Goal: Find specific page/section: Find specific page/section

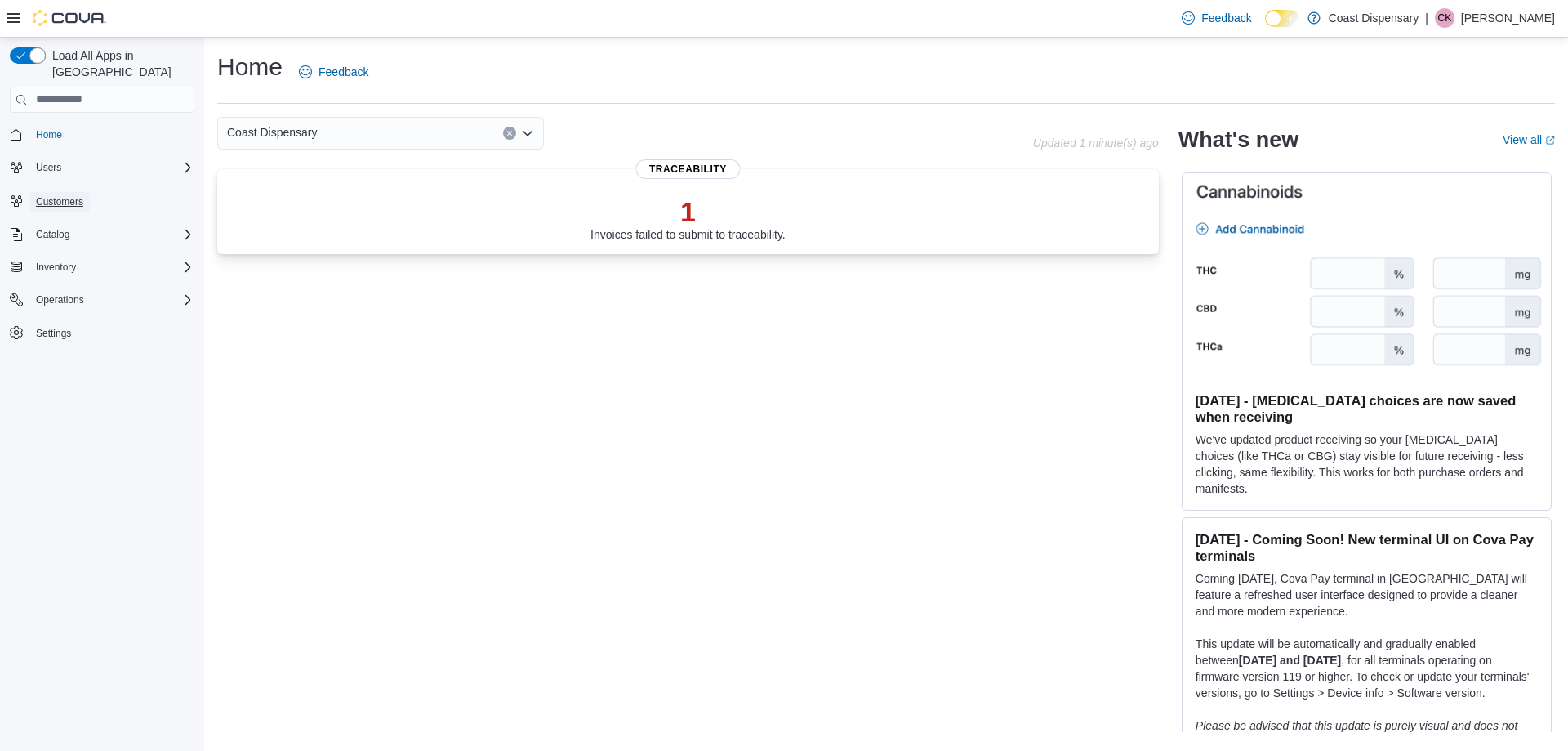
click at [49, 196] on span "Customers" at bounding box center [59, 202] width 47 height 13
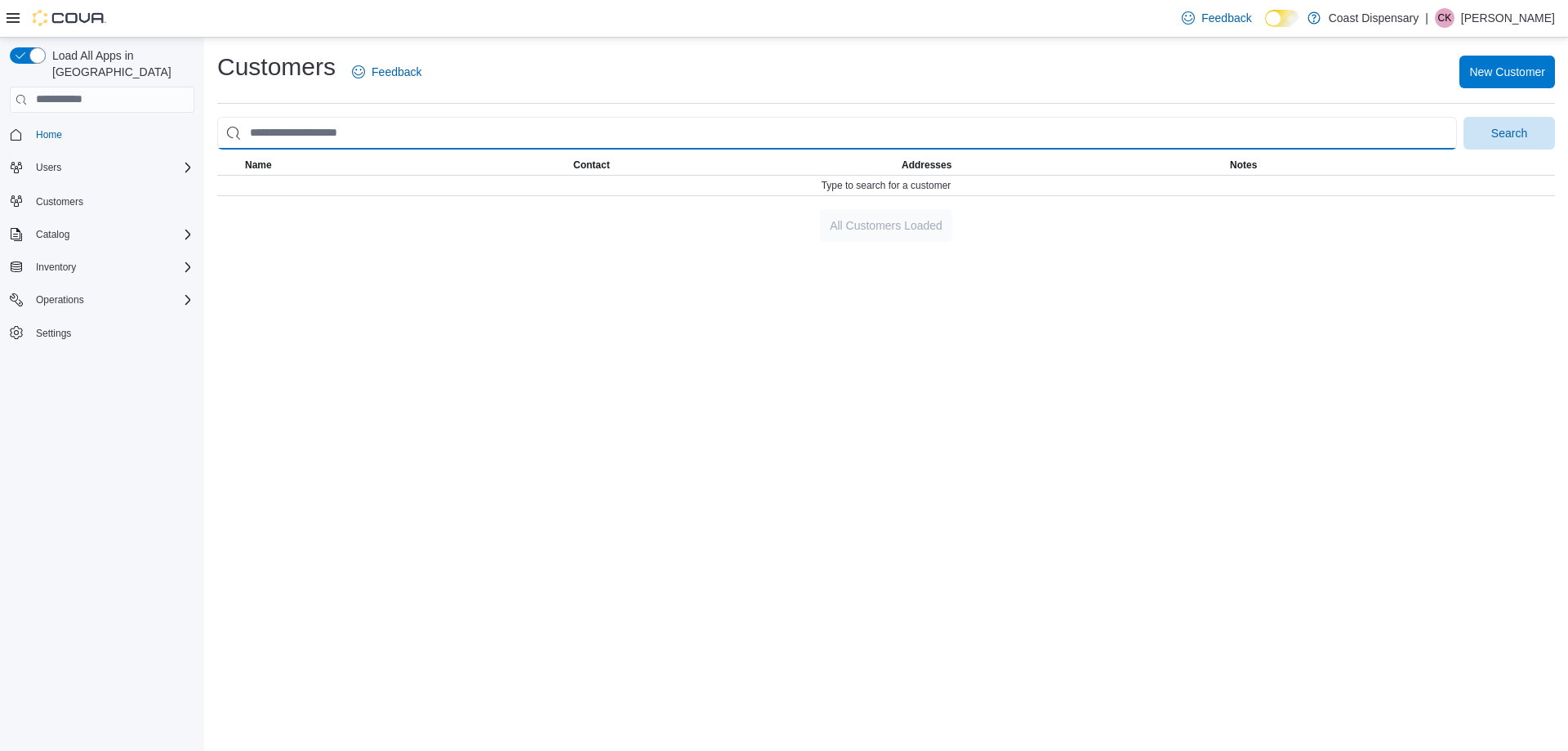
click at [359, 137] on input "search" at bounding box center [837, 133] width 1239 height 33
type input "******"
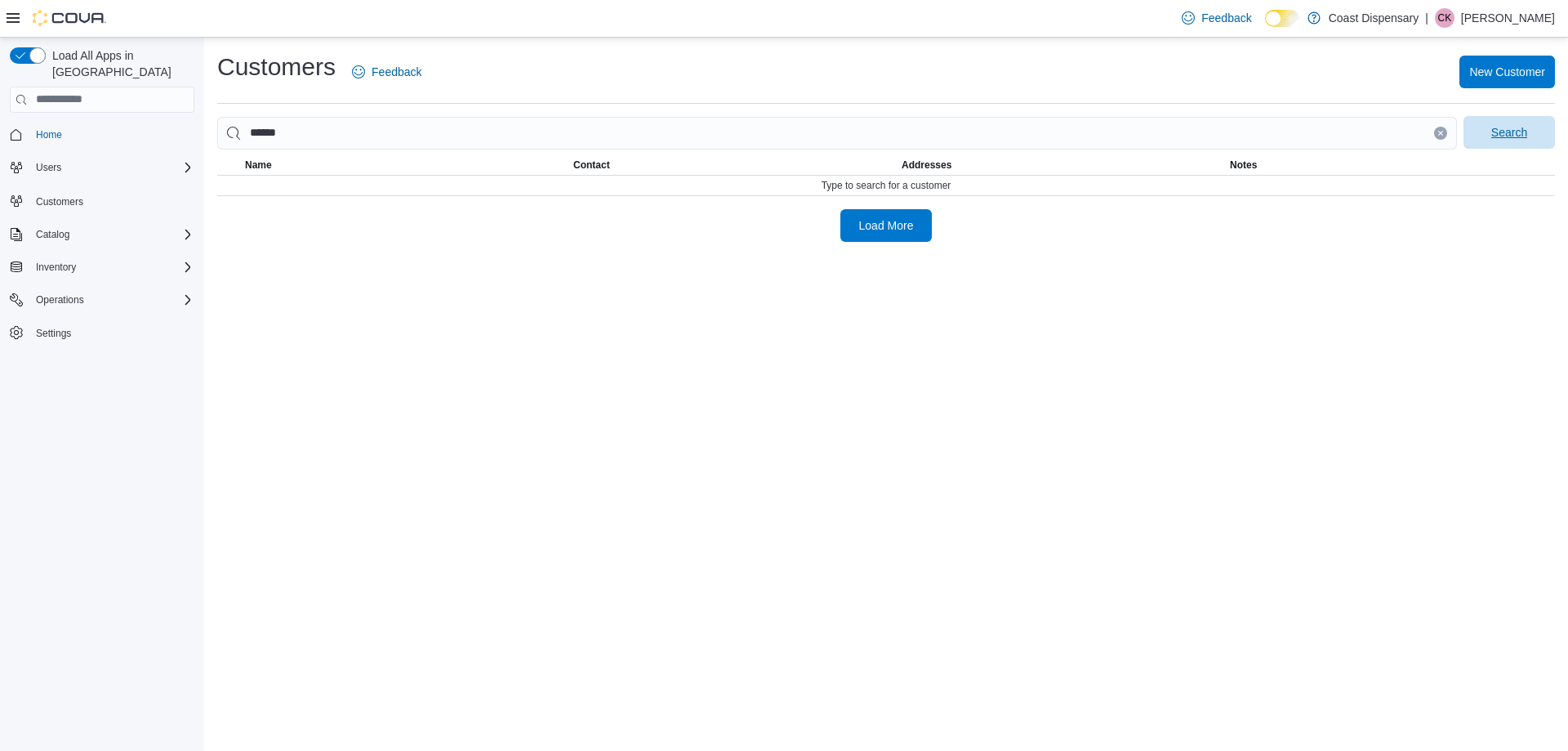
click at [1517, 134] on span "Search" at bounding box center [1509, 132] width 35 height 16
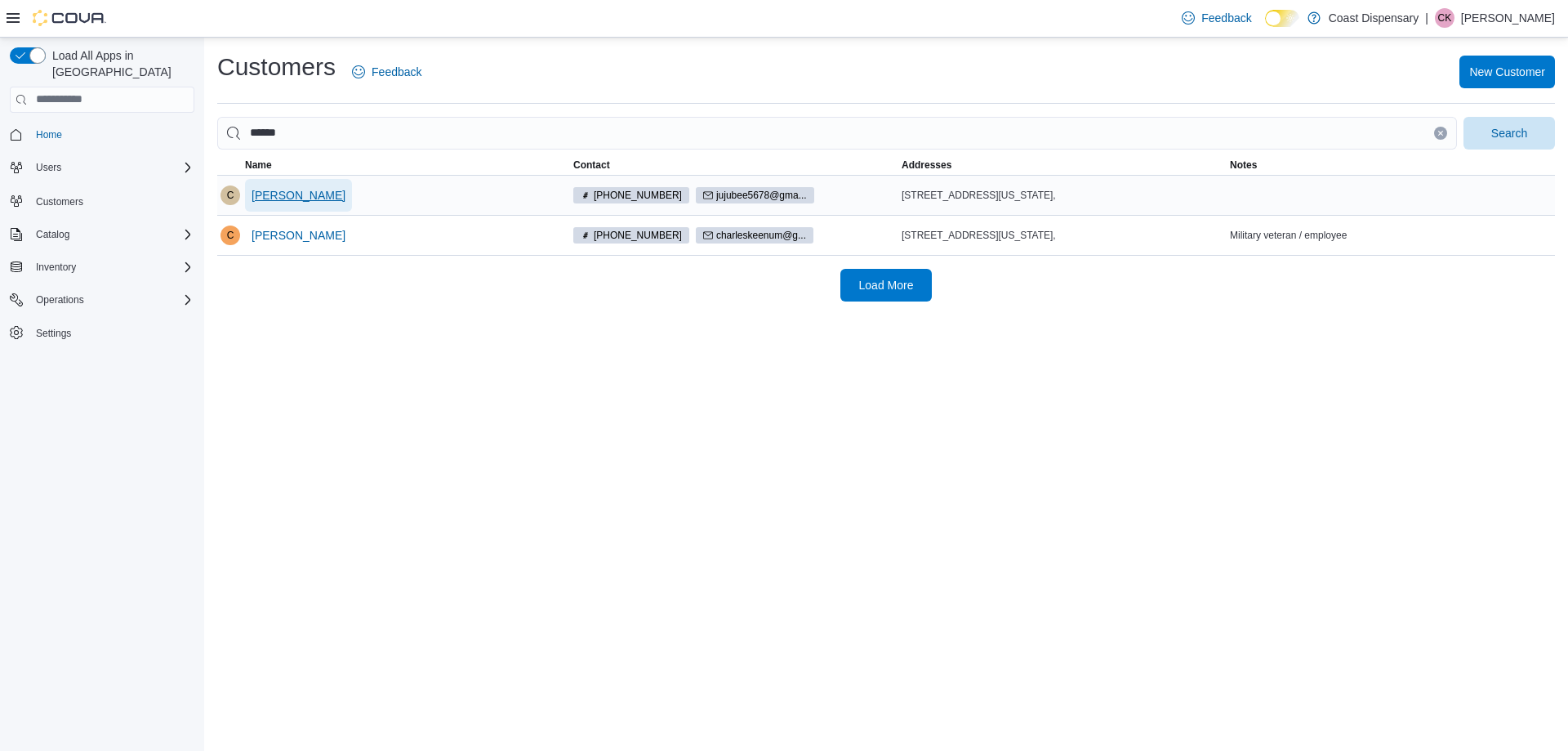
click at [266, 194] on span "[PERSON_NAME]" at bounding box center [298, 196] width 94 height 16
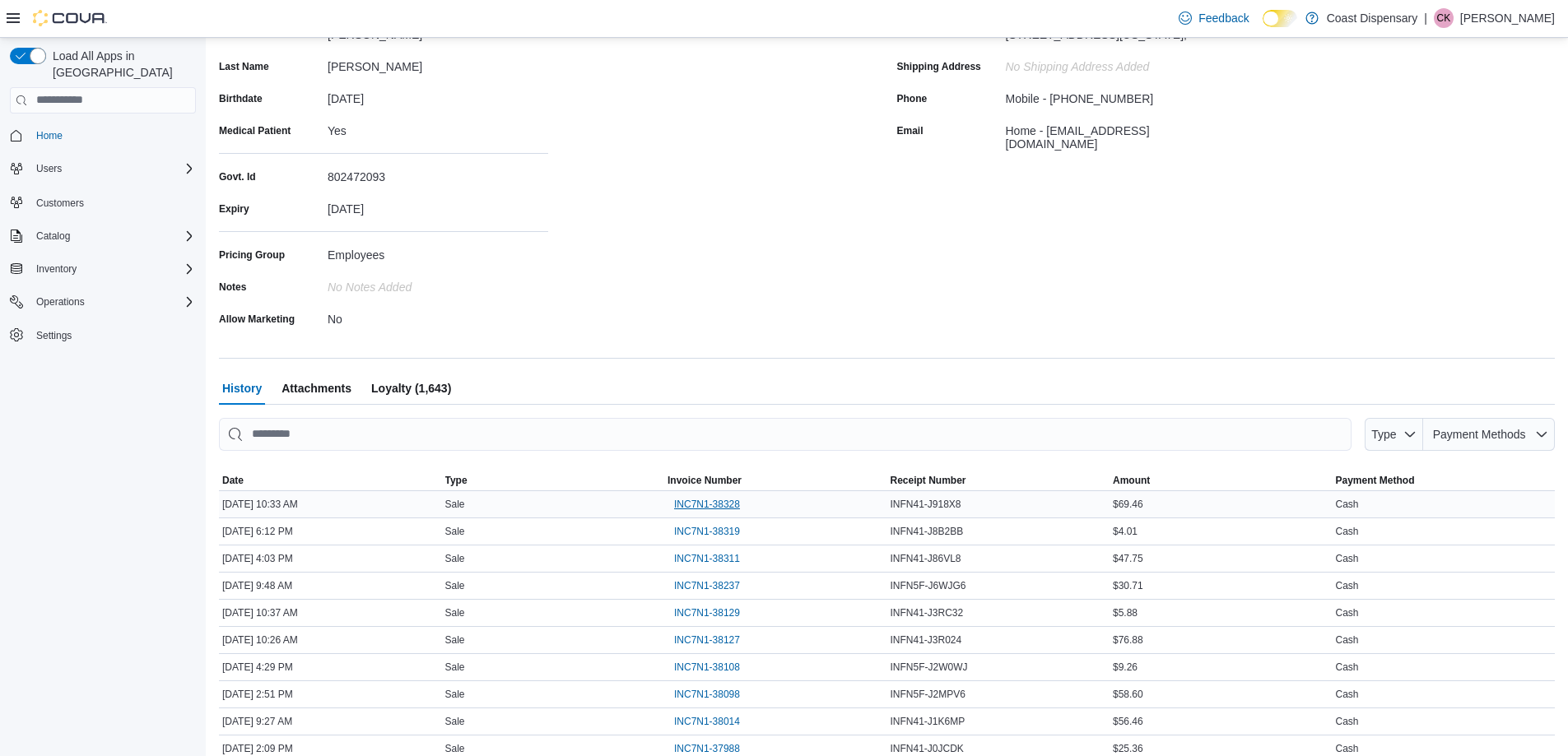
scroll to position [277, 0]
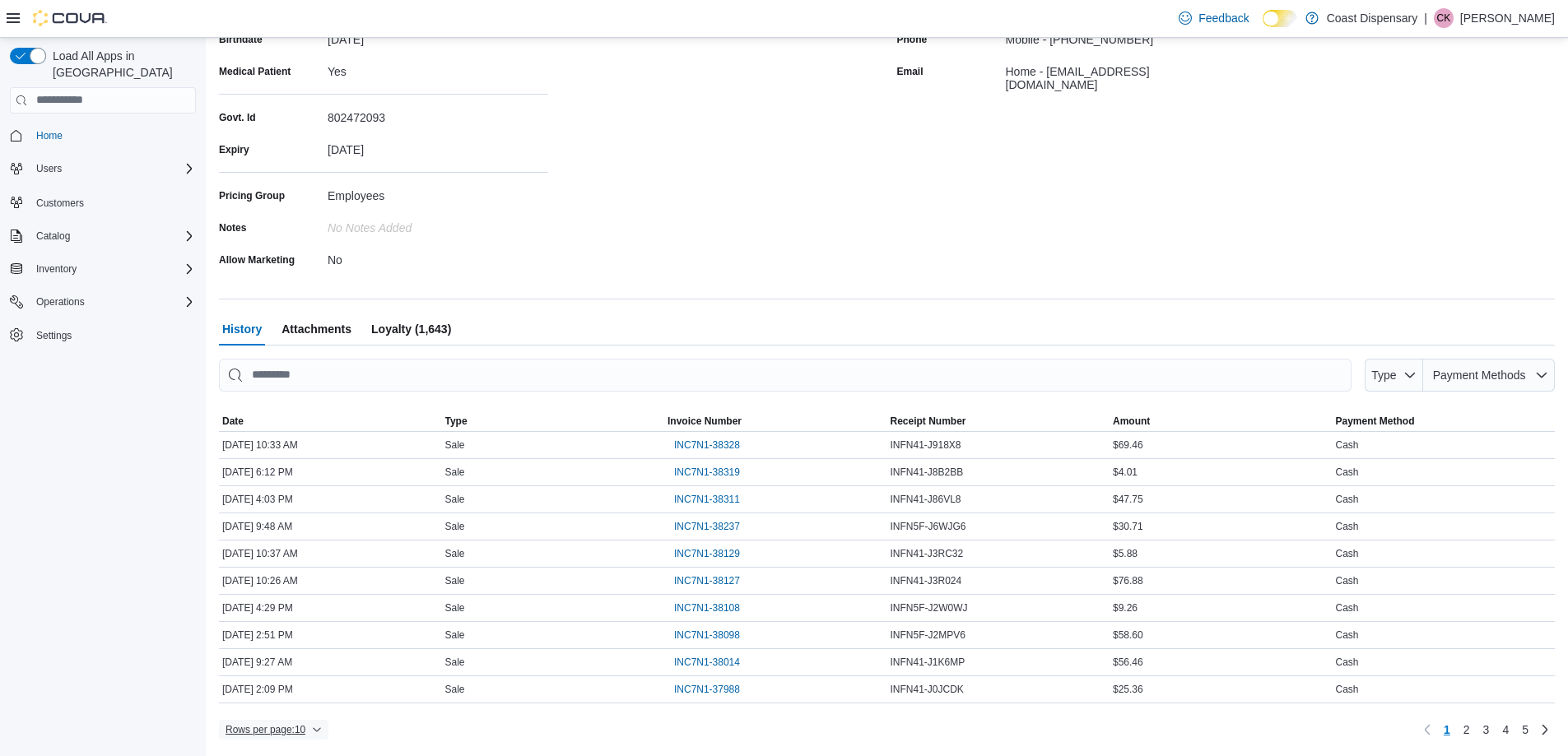
click at [301, 726] on span "Rows per page : 10" at bounding box center [265, 729] width 80 height 13
click at [298, 704] on button "50 rows" at bounding box center [285, 696] width 93 height 33
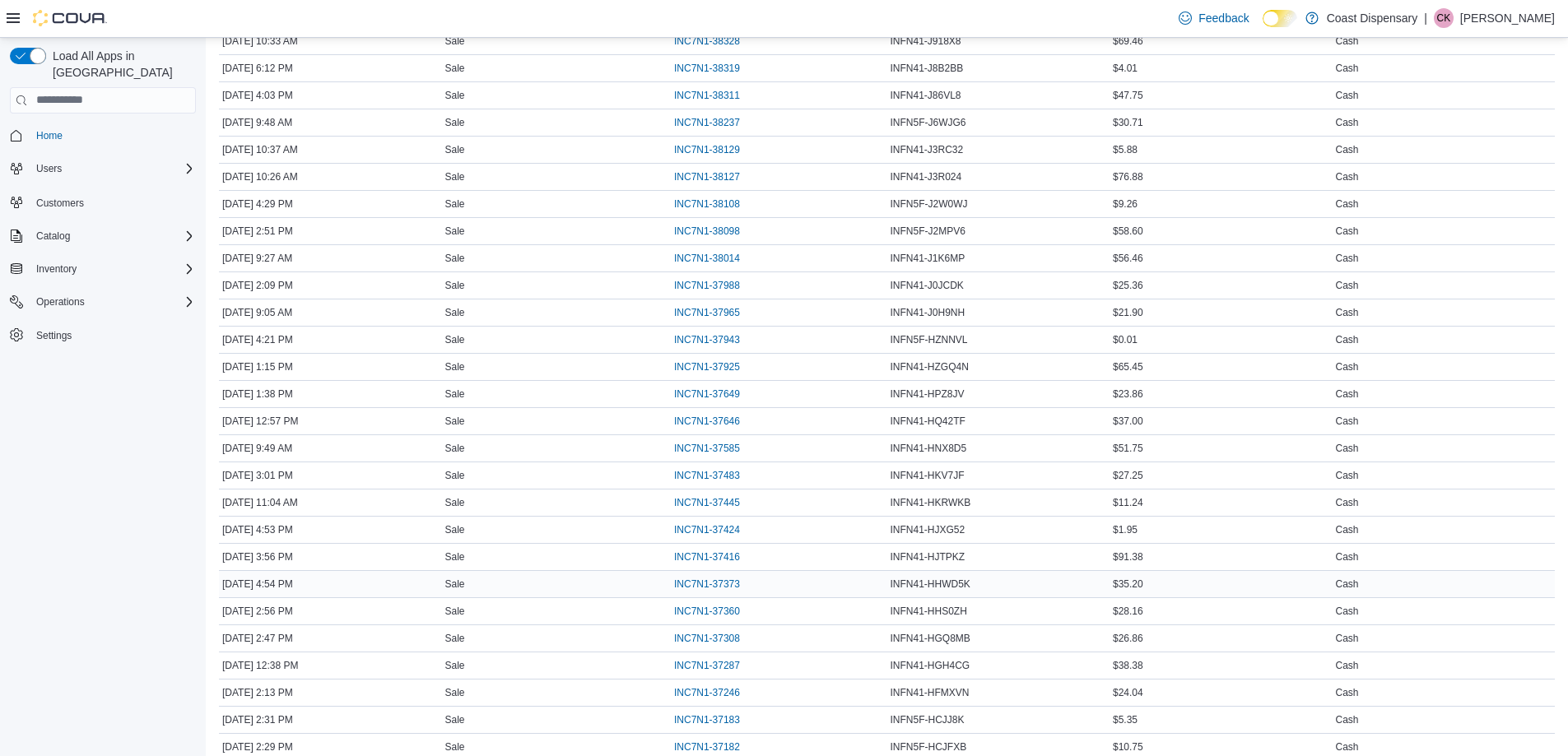
scroll to position [771, 0]
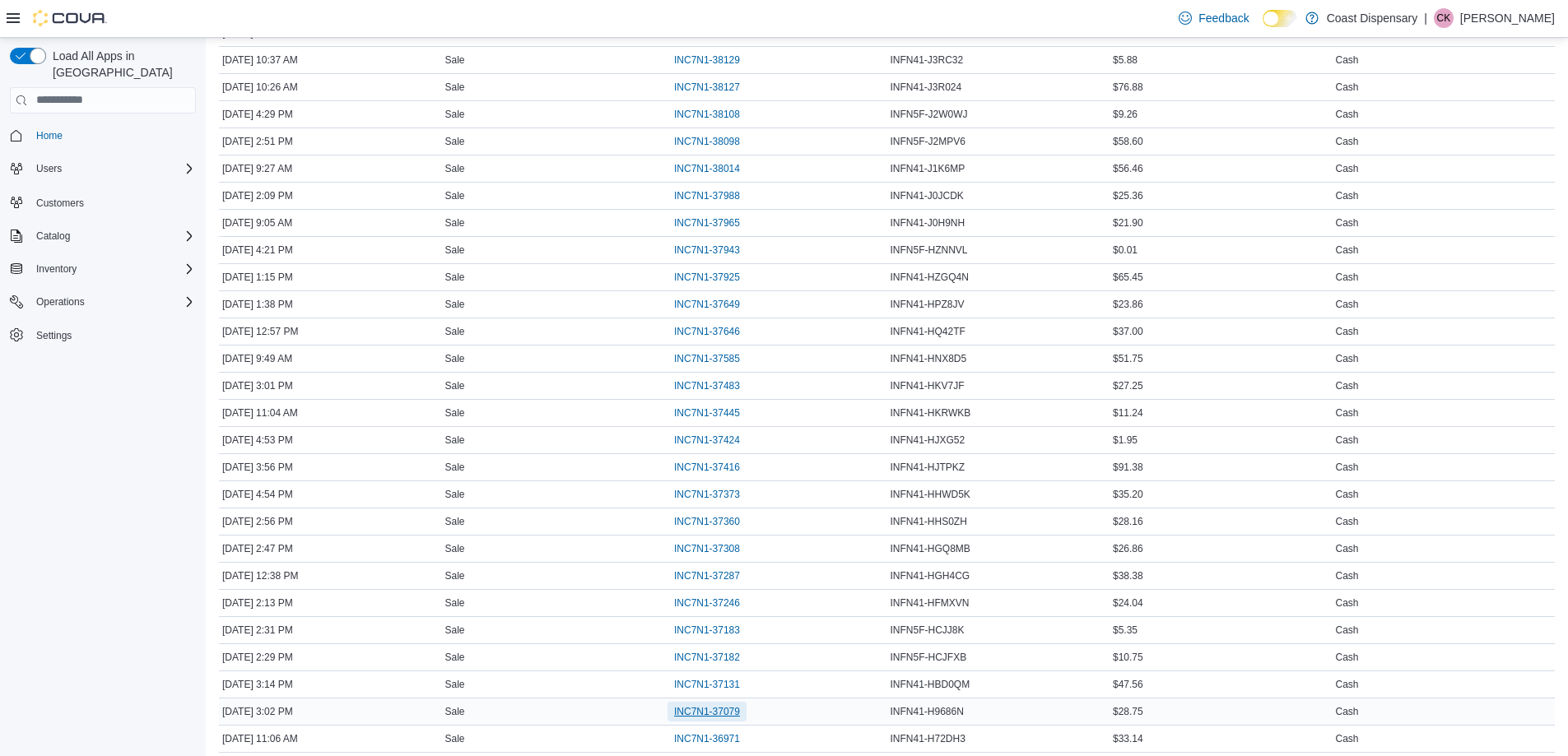
click at [723, 713] on span "INC7N1-37079" at bounding box center [707, 711] width 66 height 13
click at [732, 686] on span "INC7N1-37131" at bounding box center [707, 685] width 66 height 13
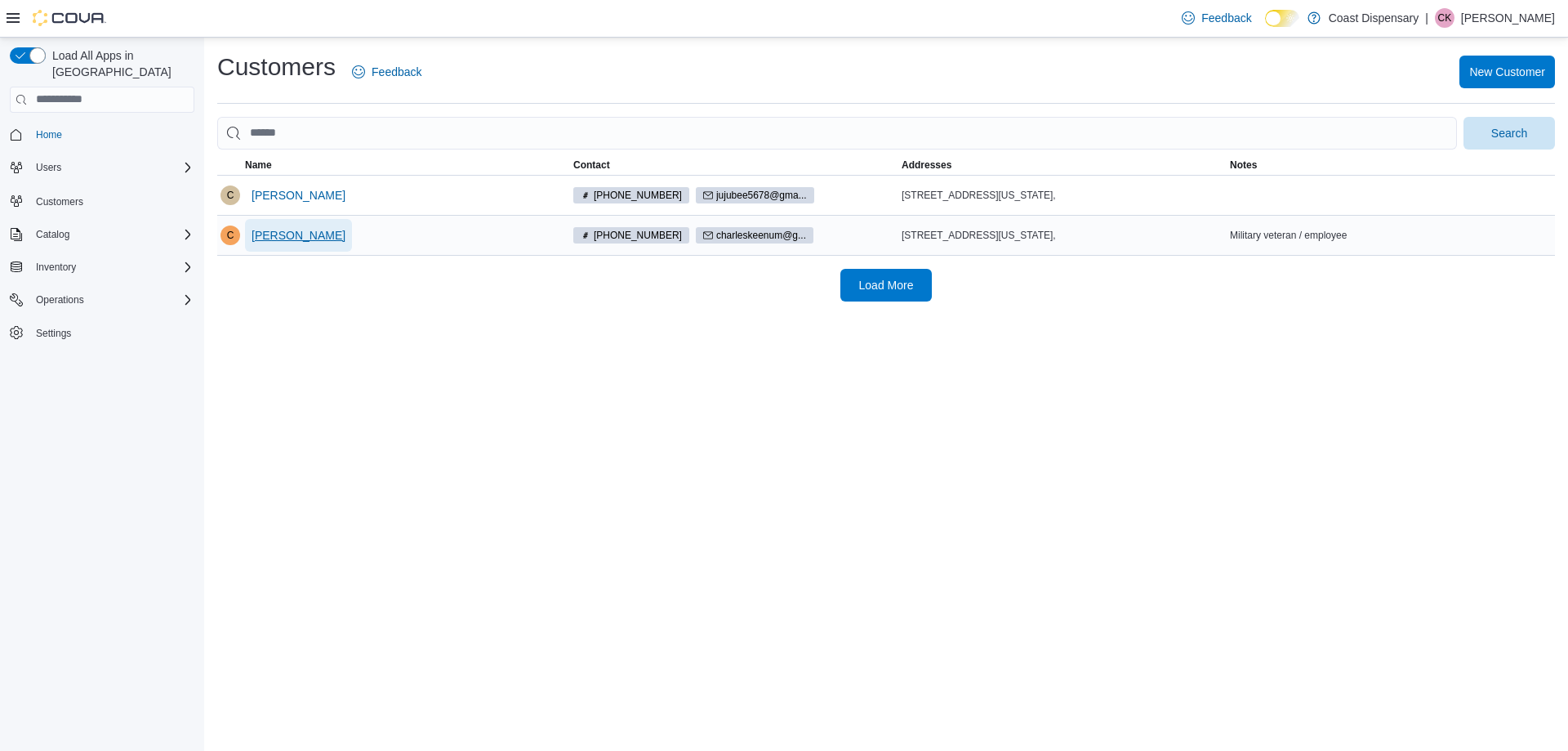
click at [279, 243] on span "[PERSON_NAME]" at bounding box center [298, 236] width 94 height 33
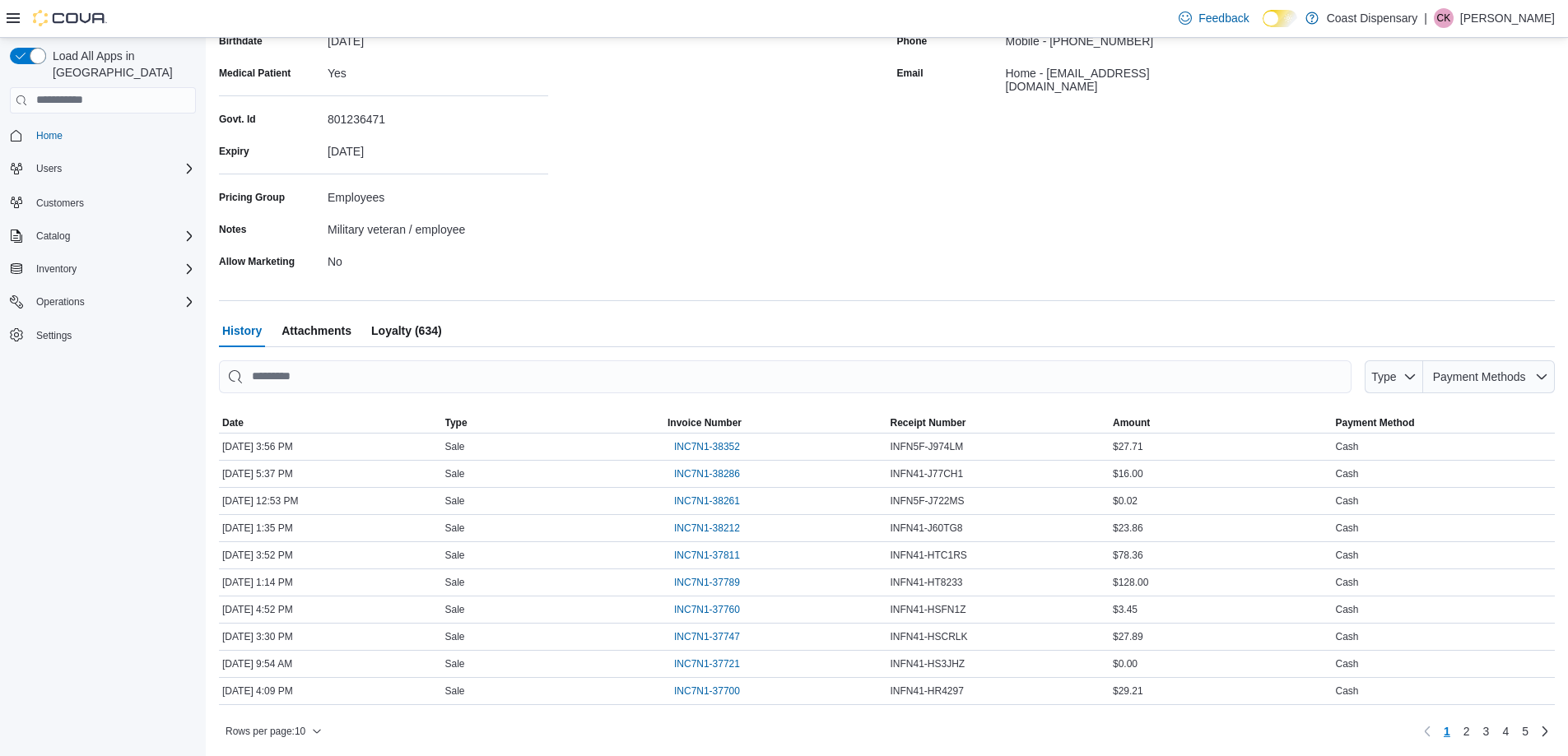
scroll to position [277, 0]
click at [284, 727] on span "Rows per page : 10" at bounding box center [265, 729] width 80 height 13
click at [287, 690] on span "50 rows" at bounding box center [294, 696] width 52 height 13
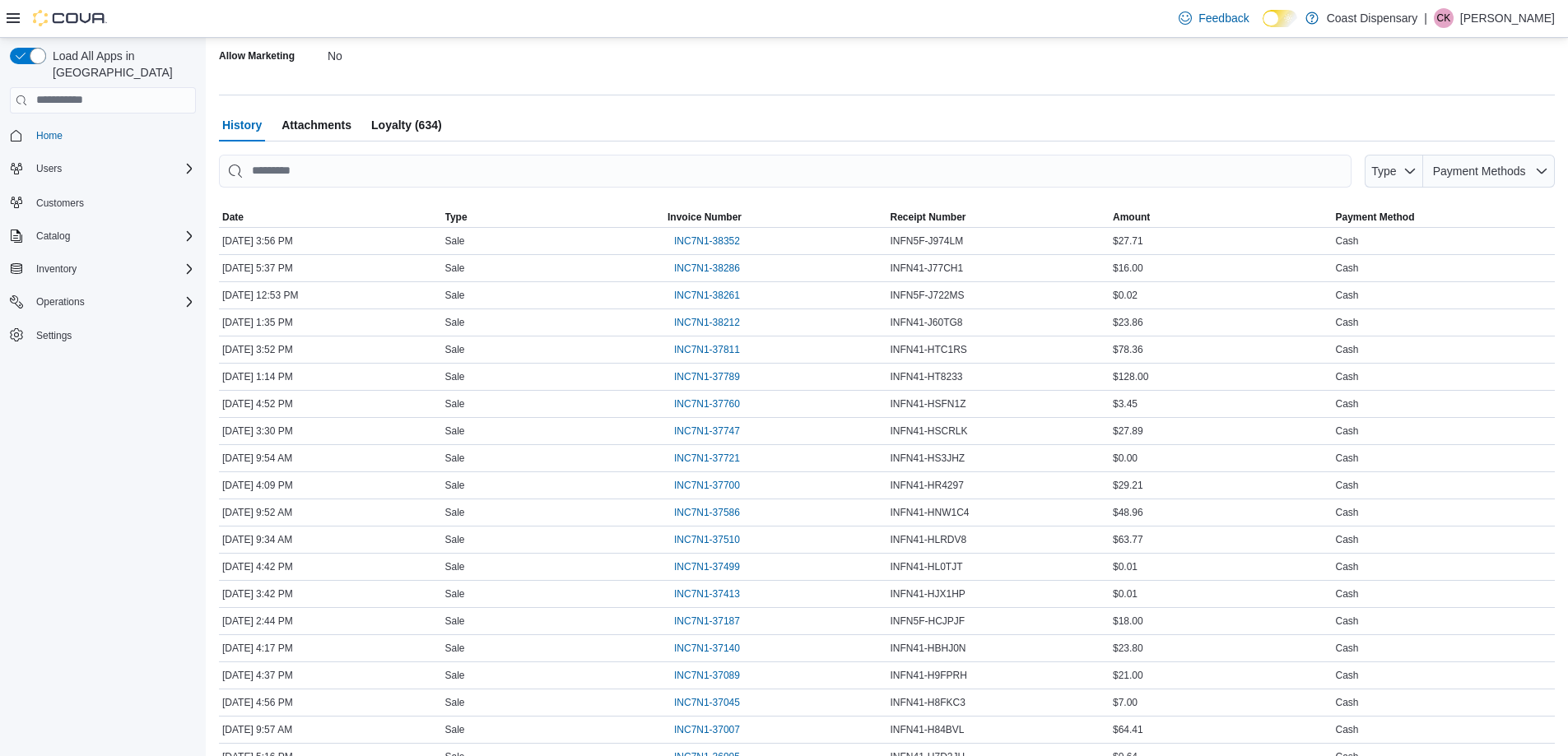
scroll to position [688, 0]
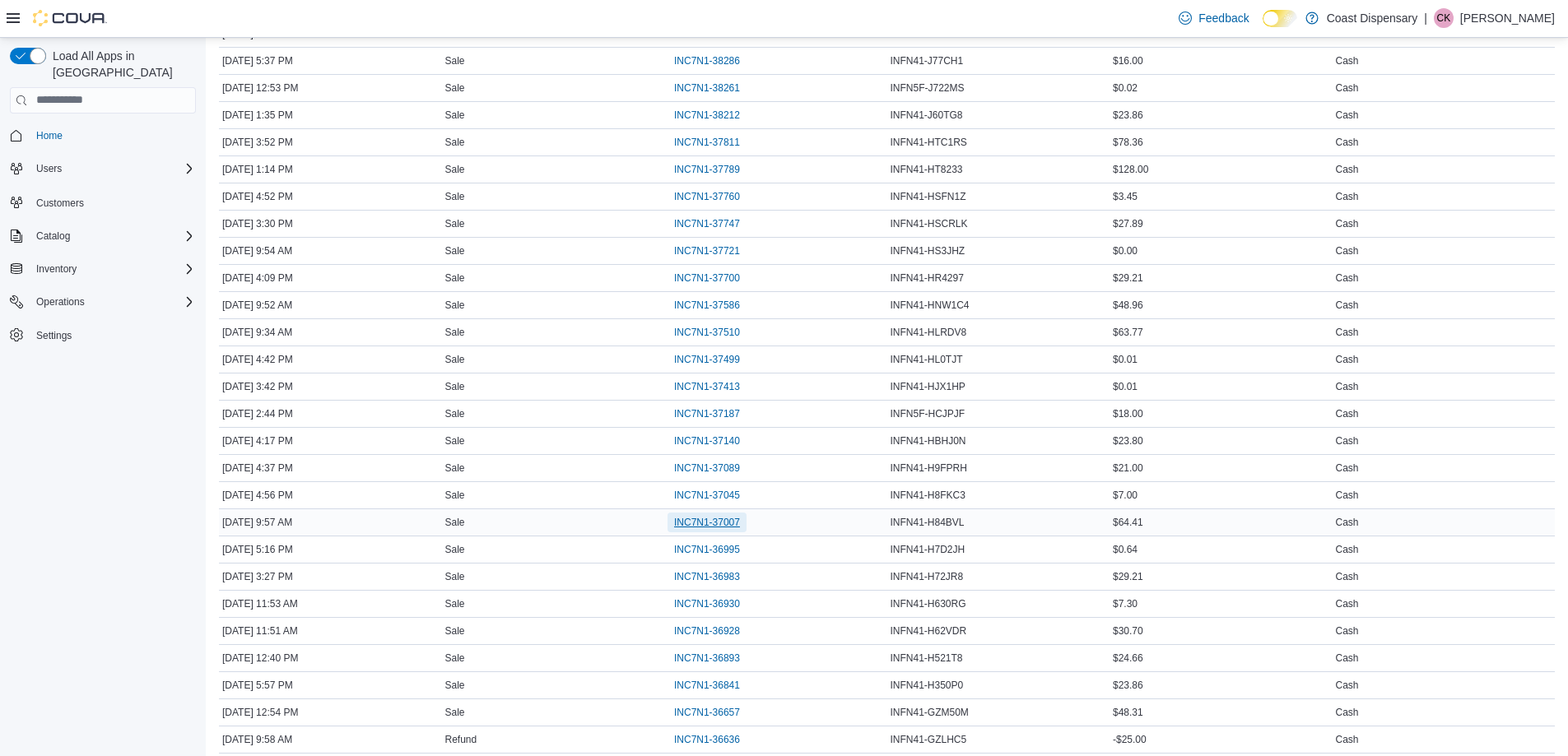
click at [710, 517] on span "INC7N1-37007" at bounding box center [707, 522] width 66 height 13
click at [711, 494] on span "INC7N1-37045" at bounding box center [707, 495] width 66 height 13
click at [710, 466] on span "INC7N1-37089" at bounding box center [707, 468] width 66 height 13
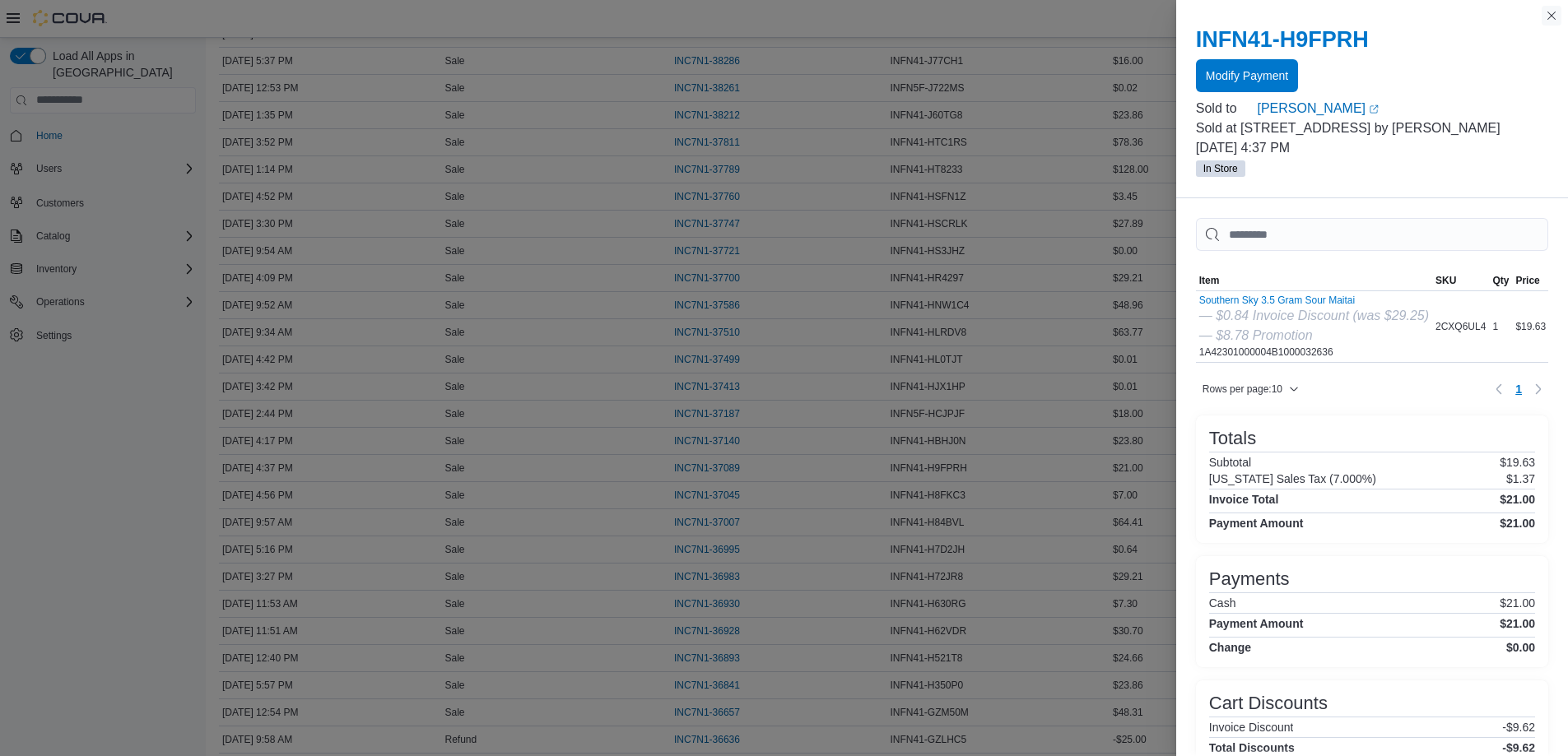
click at [1548, 16] on button "Close this dialog" at bounding box center [1551, 16] width 20 height 20
